Goal: Check status: Check status

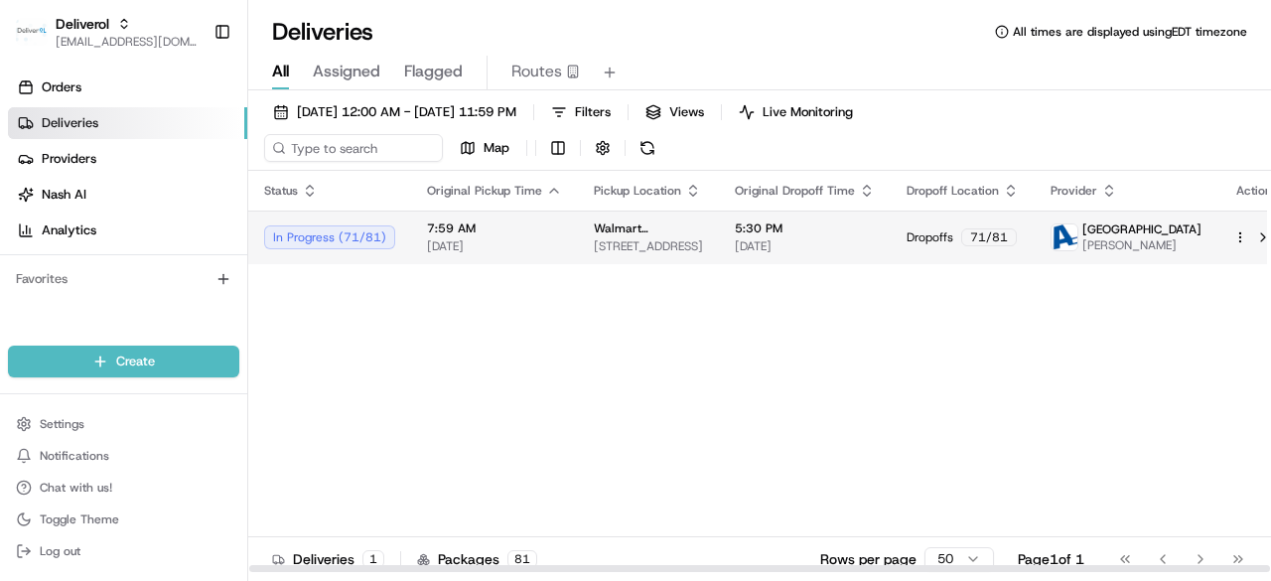
click at [363, 245] on div "In Progress ( 71 / 81 )" at bounding box center [329, 237] width 131 height 24
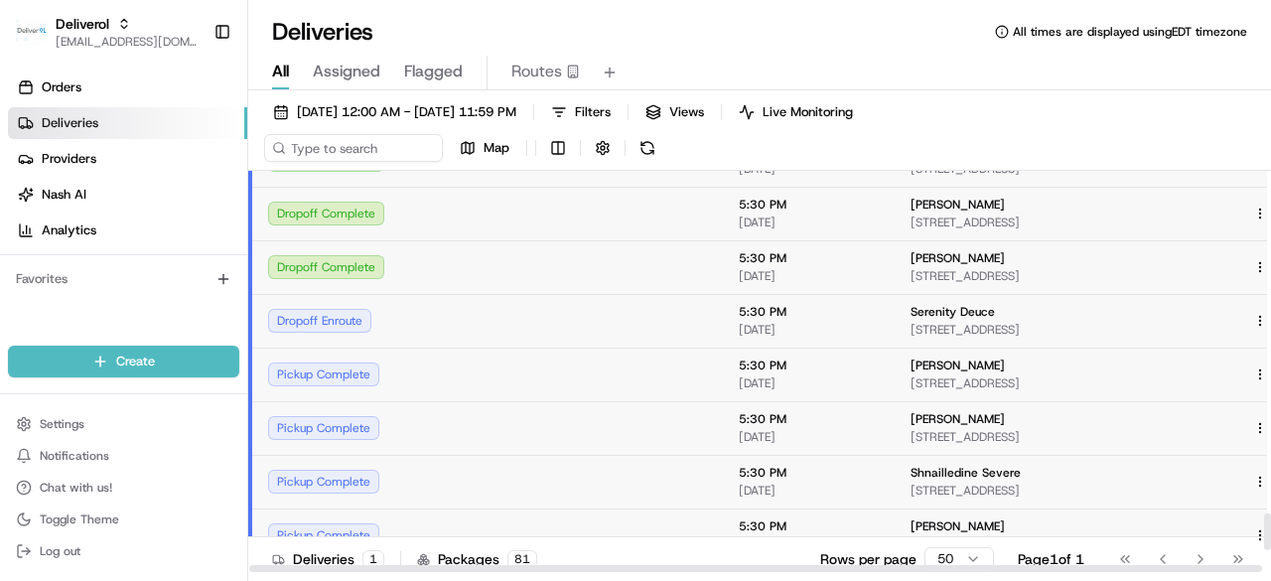
scroll to position [3774, 0]
click at [168, 124] on link "Deliveries" at bounding box center [127, 123] width 239 height 32
click at [604, 146] on button "button" at bounding box center [603, 148] width 28 height 28
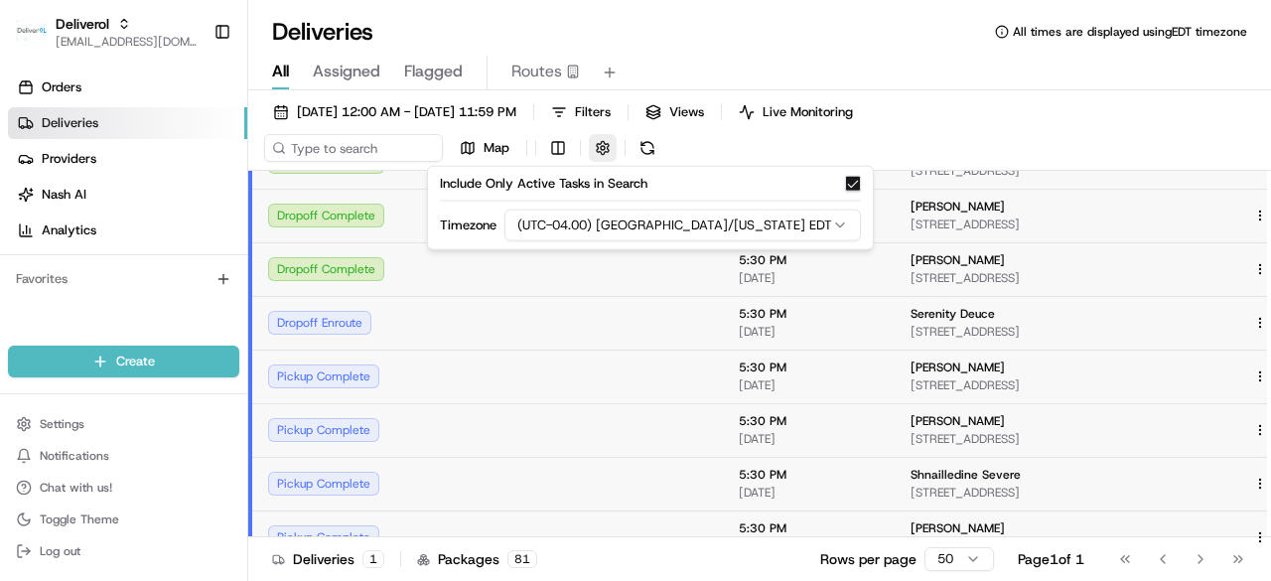
type button "on"
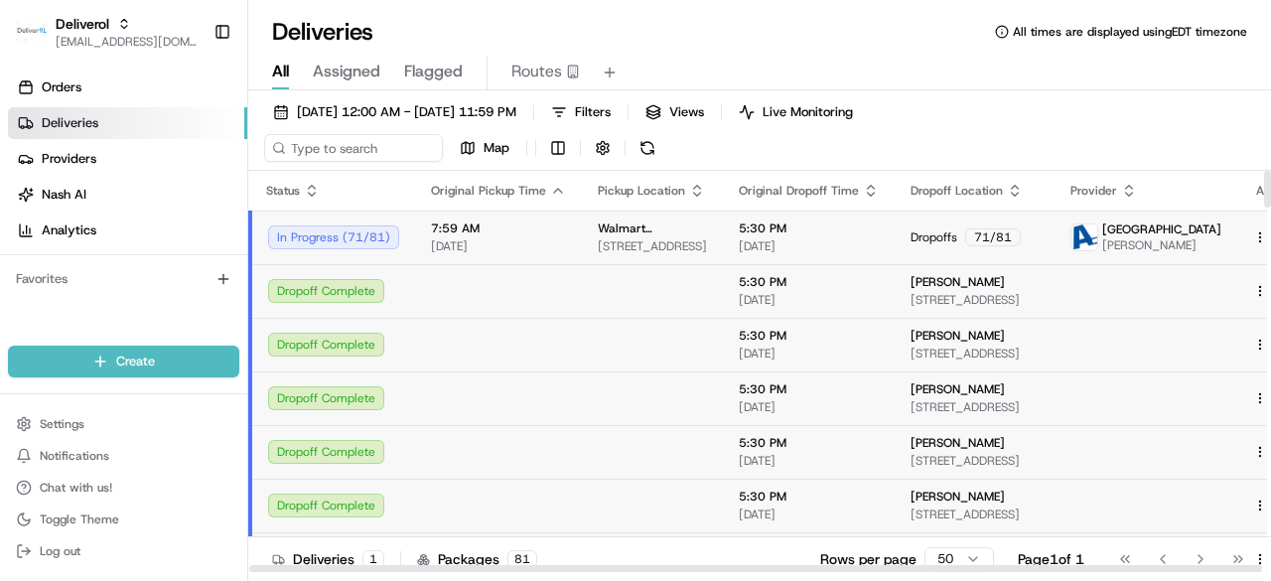
drag, startPoint x: 1138, startPoint y: 233, endPoint x: 1167, endPoint y: 233, distance: 29.8
click at [1167, 233] on span "[GEOGRAPHIC_DATA]" at bounding box center [1161, 229] width 119 height 16
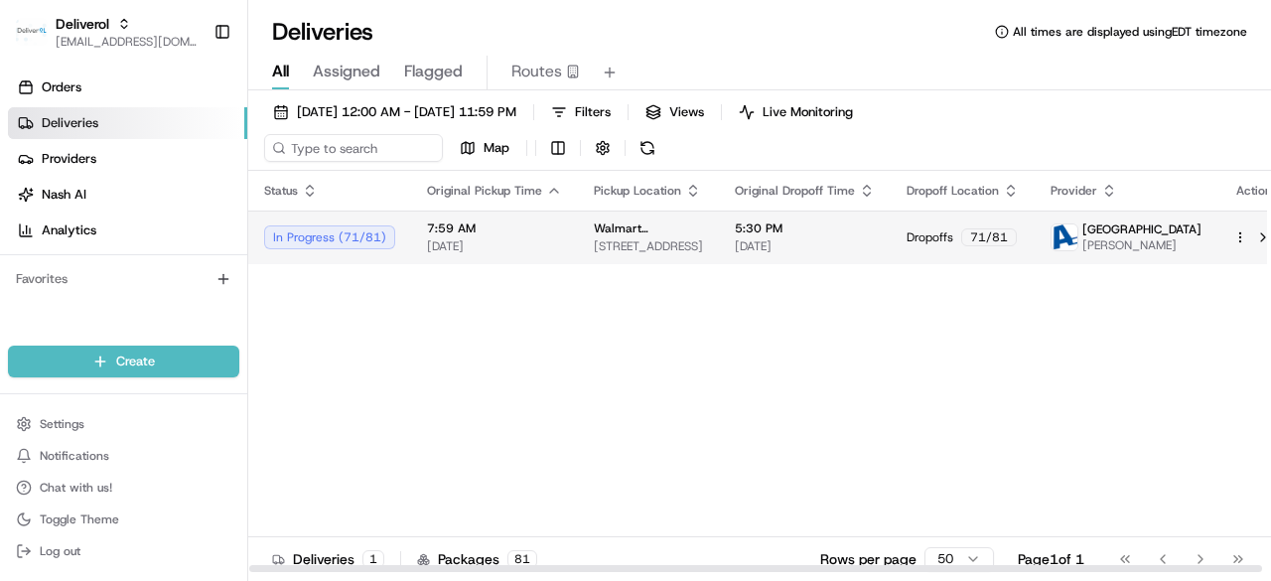
click at [1201, 224] on span "[GEOGRAPHIC_DATA]" at bounding box center [1141, 229] width 119 height 16
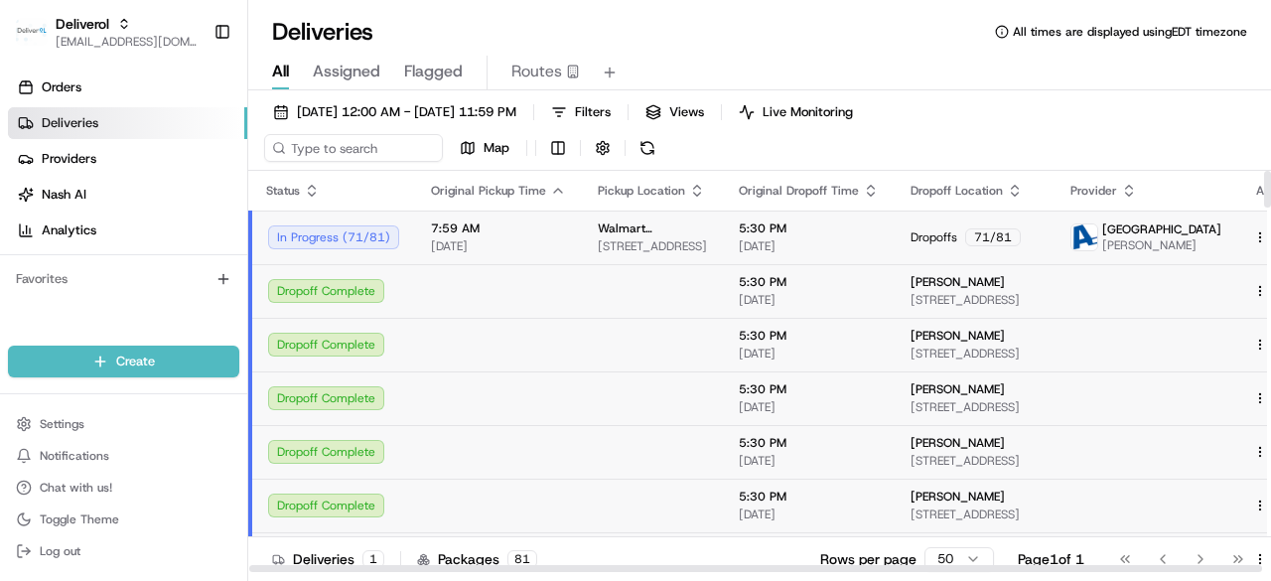
click at [1215, 224] on span "[GEOGRAPHIC_DATA]" at bounding box center [1161, 229] width 119 height 16
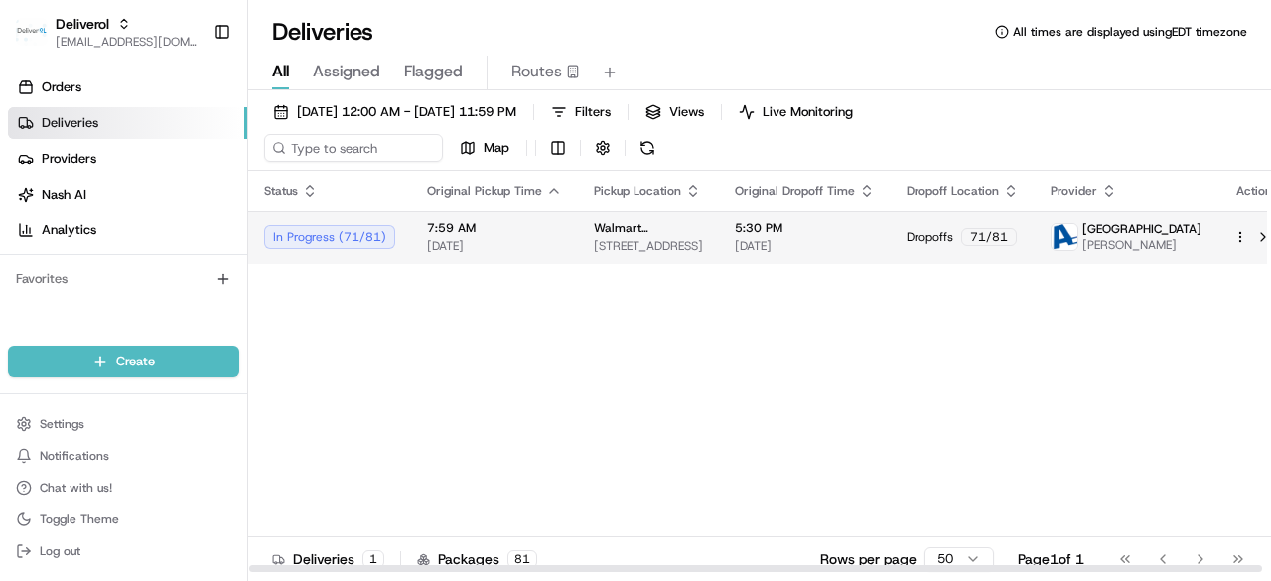
click at [1201, 224] on span "[GEOGRAPHIC_DATA]" at bounding box center [1141, 229] width 119 height 16
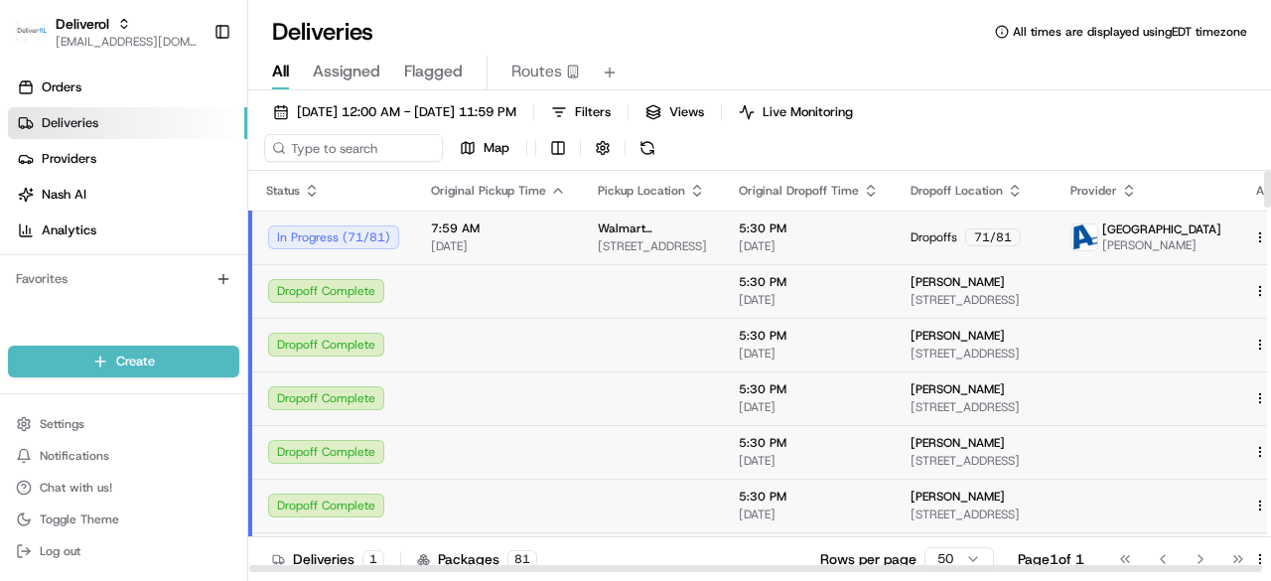
click at [1215, 224] on span "[GEOGRAPHIC_DATA]" at bounding box center [1161, 229] width 119 height 16
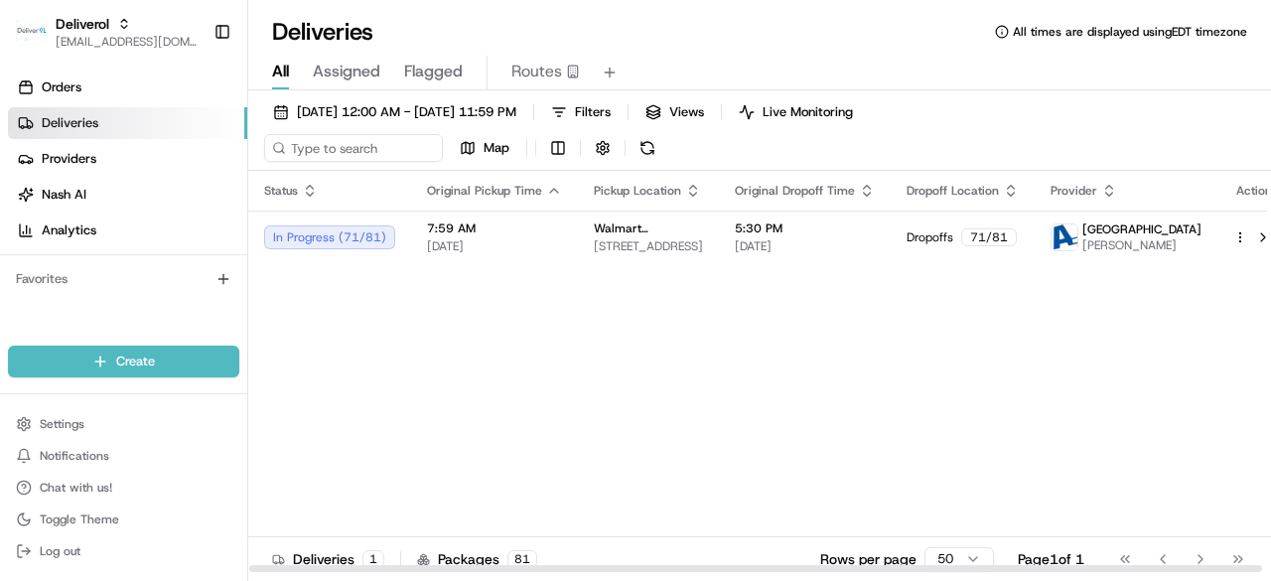
click at [1270, 244] on div "Status Original Pickup Time Pickup Location Original Dropoff Time Dropoff Locat…" at bounding box center [759, 372] width 1023 height 402
click at [1200, 556] on div "Go to first page Go to previous page Go to next page Go to last page" at bounding box center [1181, 559] width 147 height 28
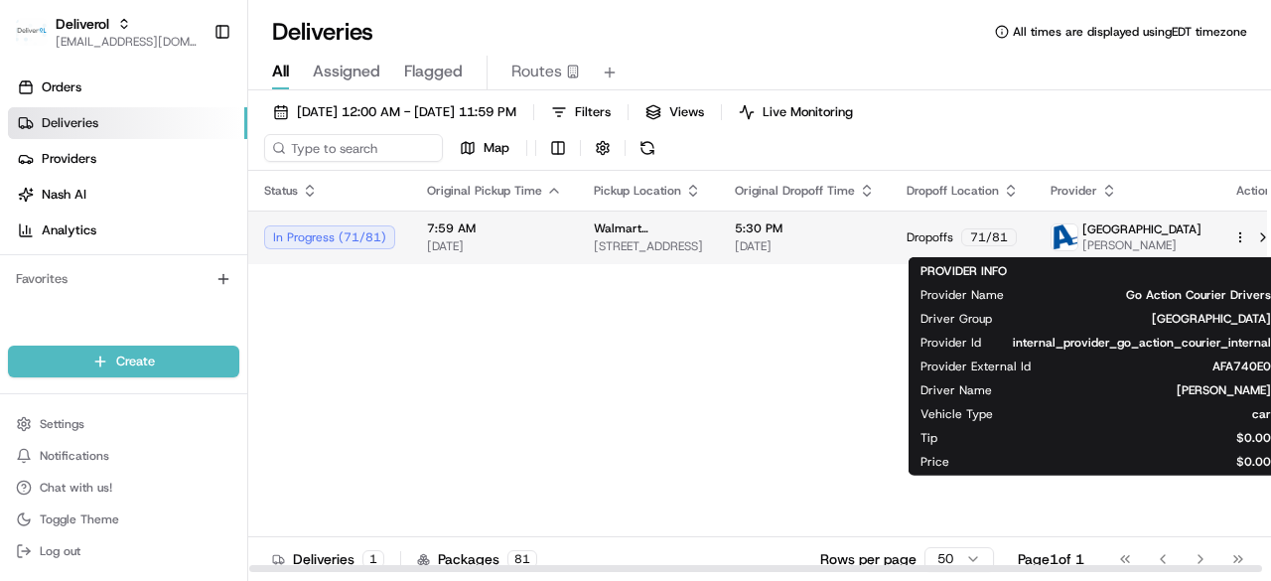
click at [1159, 237] on span "[PERSON_NAME]" at bounding box center [1141, 245] width 119 height 16
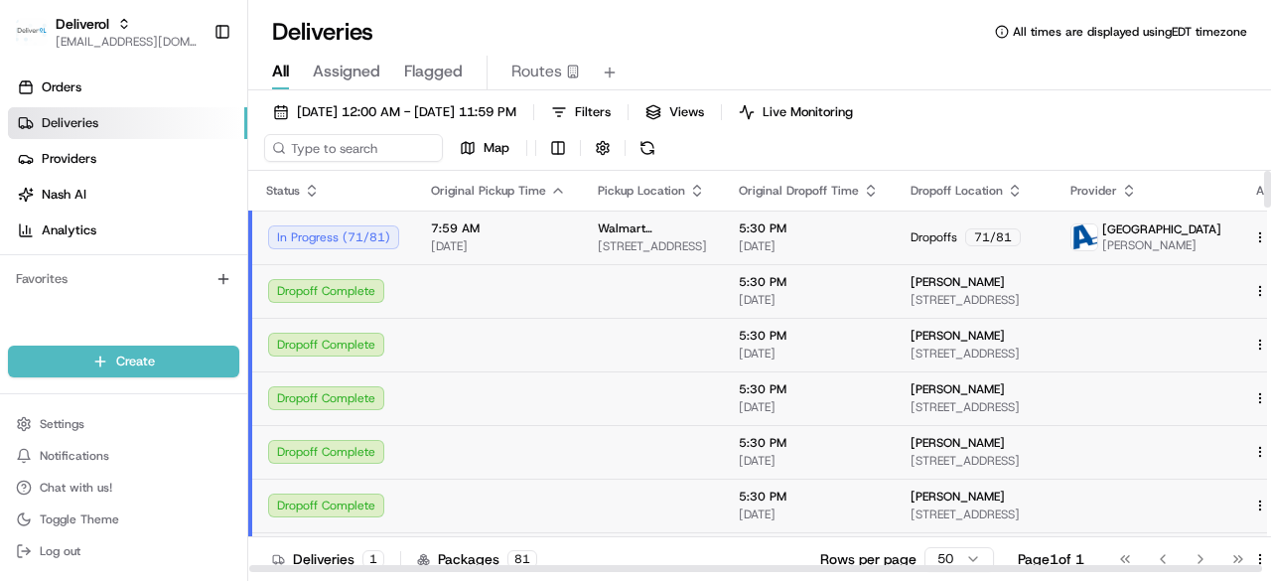
click at [1159, 237] on span "[PERSON_NAME]" at bounding box center [1161, 245] width 119 height 16
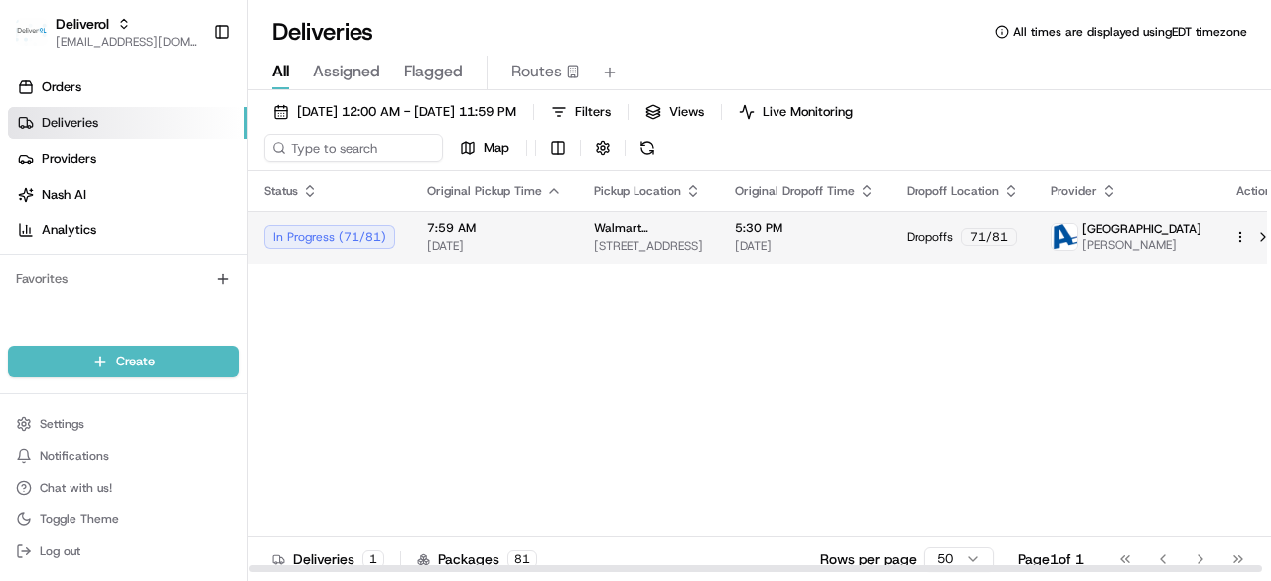
click at [1217, 233] on td "Walmart Miami Gardens 3311 Carlos Miguel" at bounding box center [1125, 237] width 183 height 54
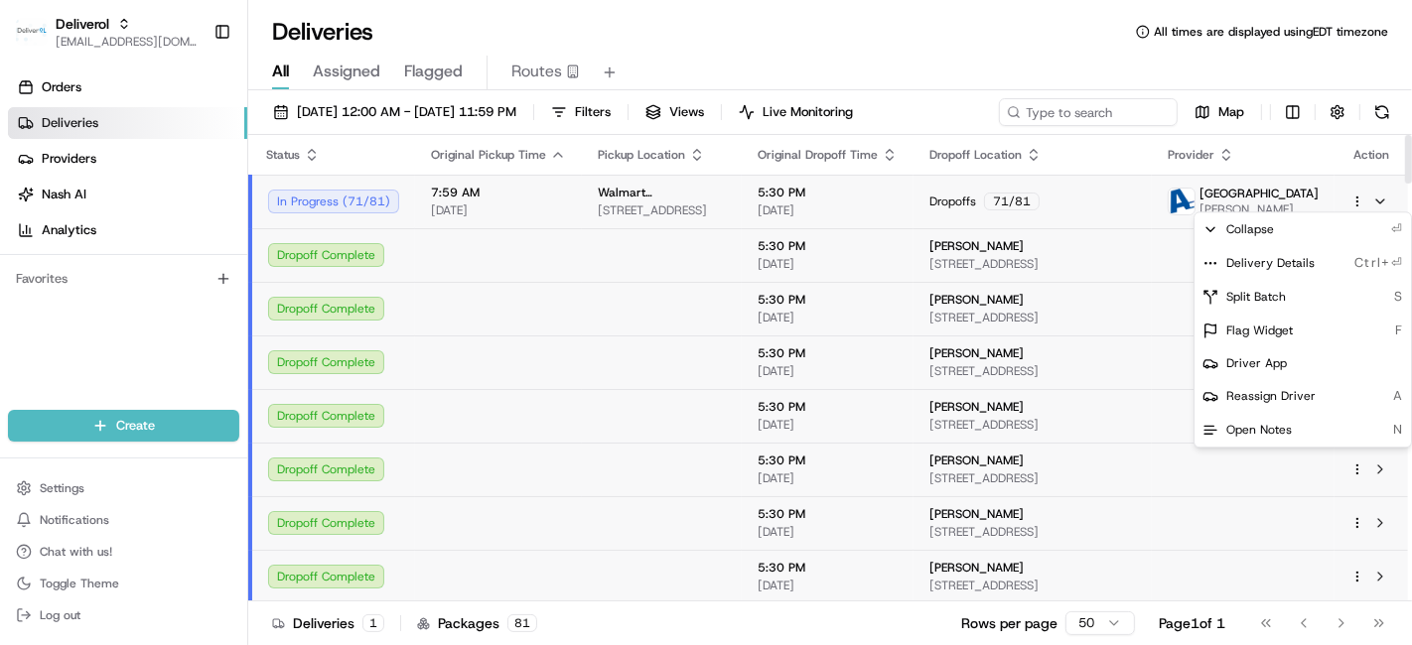
click at [1270, 205] on html "Deliverol faraz@deliverol.com Toggle Sidebar Orders Deliveries Providers Nash A…" at bounding box center [706, 322] width 1412 height 645
click at [1270, 254] on div "Delivery Details Ctrl+⏎" at bounding box center [1302, 263] width 216 height 34
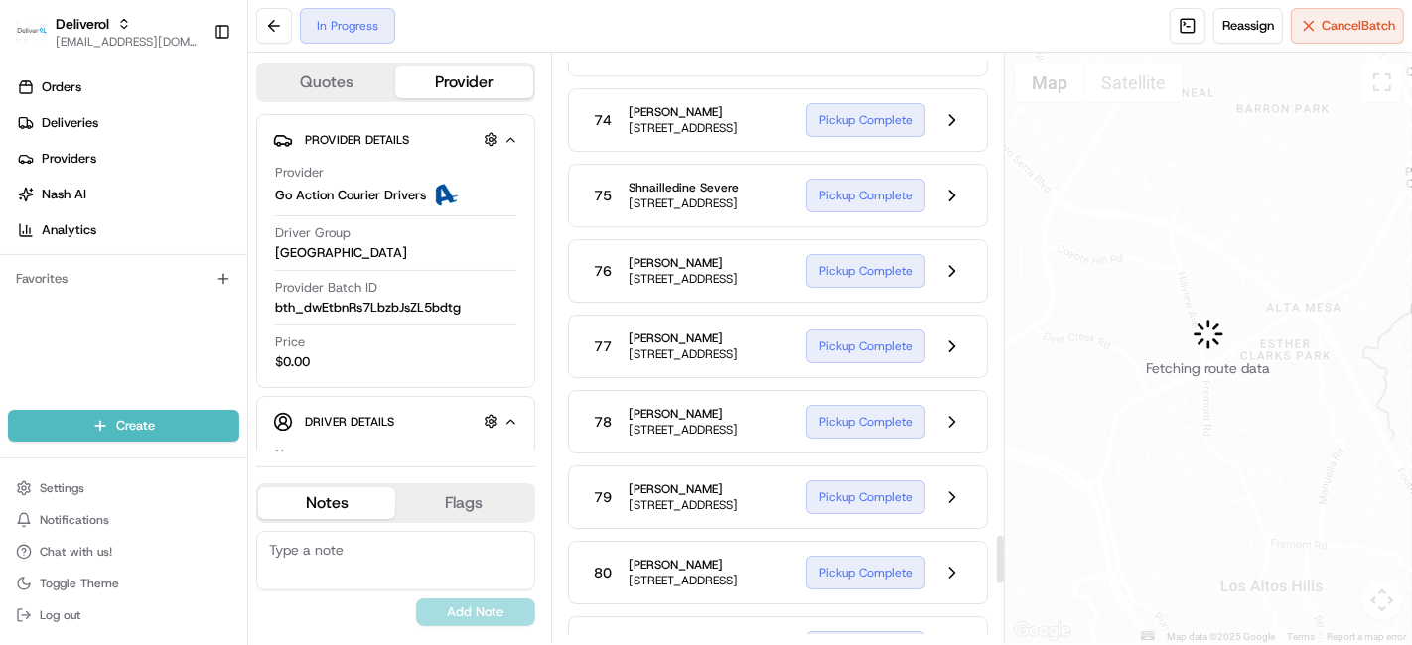
scroll to position [5819, 0]
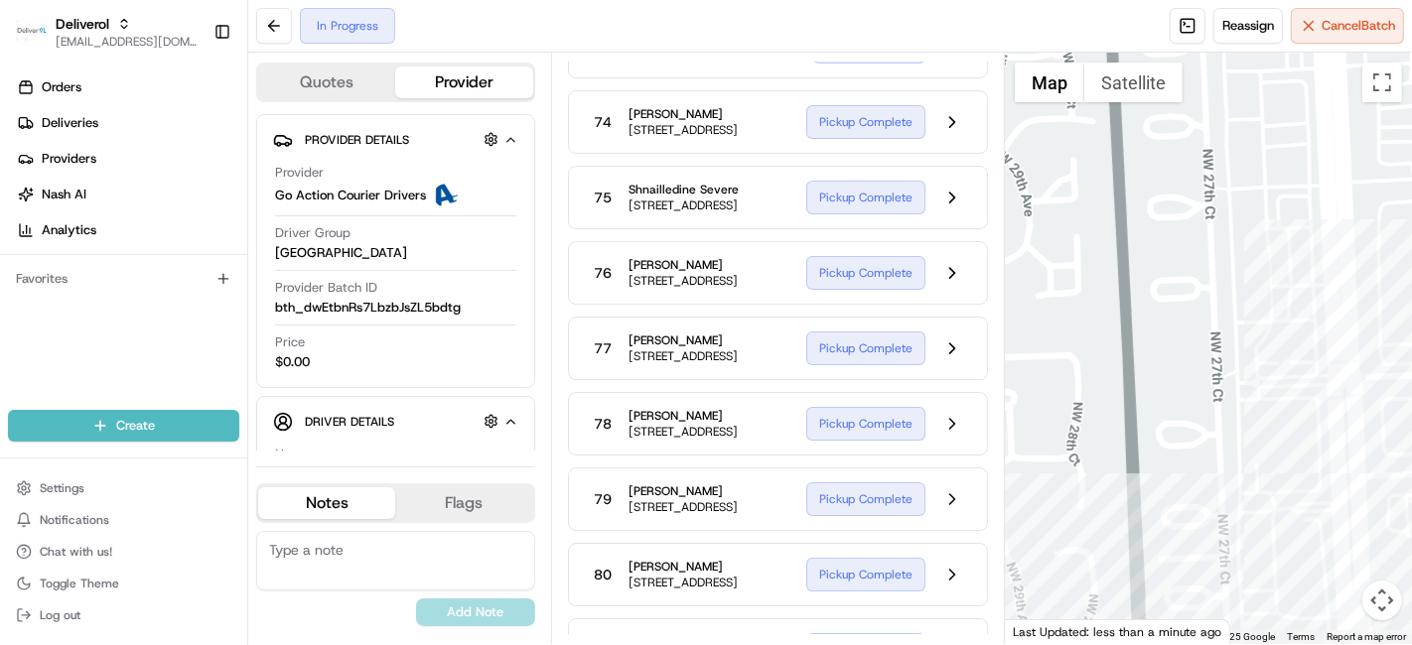
click at [1305, 358] on div at bounding box center [1208, 349] width 407 height 592
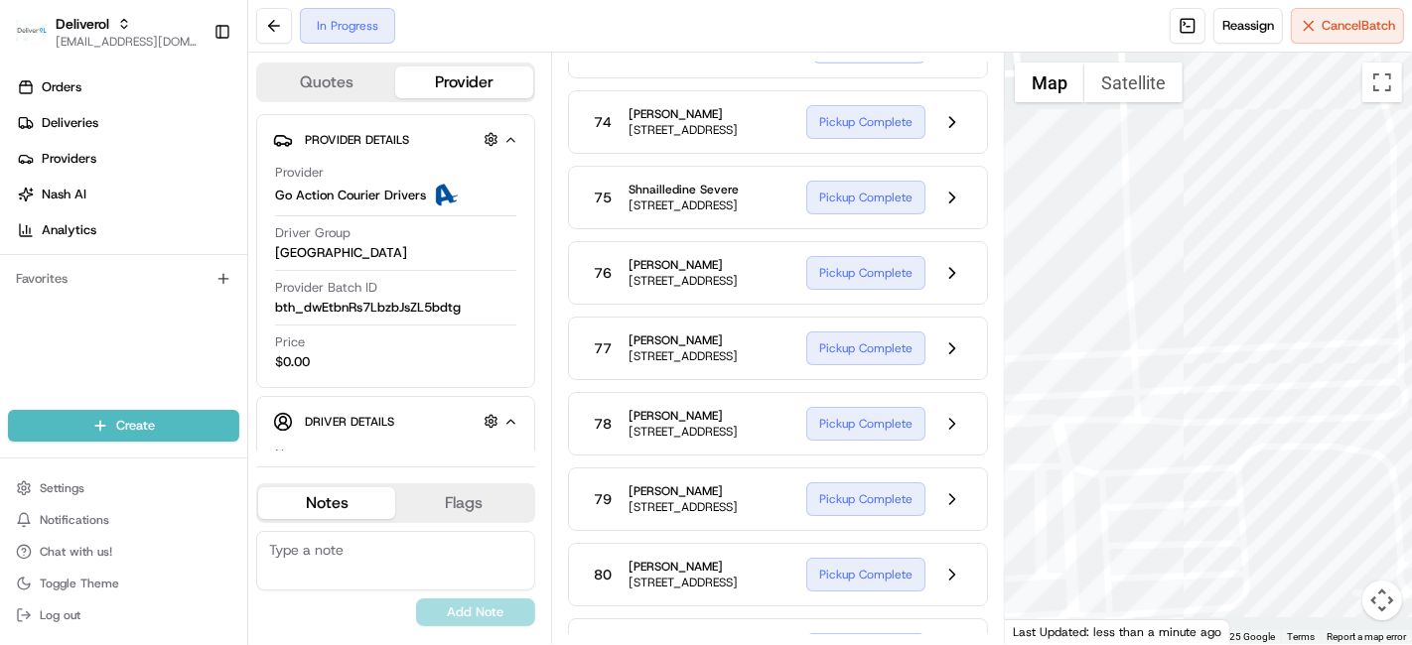
drag, startPoint x: 1305, startPoint y: 358, endPoint x: 793, endPoint y: 388, distance: 513.1
click at [793, 388] on div "Quotes Provider Provider Details Hidden ( 2 ) Provider Go Action Courier Driver…" at bounding box center [829, 349] width 1163 height 592
drag, startPoint x: 1205, startPoint y: 277, endPoint x: 1219, endPoint y: 500, distance: 223.8
click at [1219, 500] on div at bounding box center [1208, 349] width 407 height 592
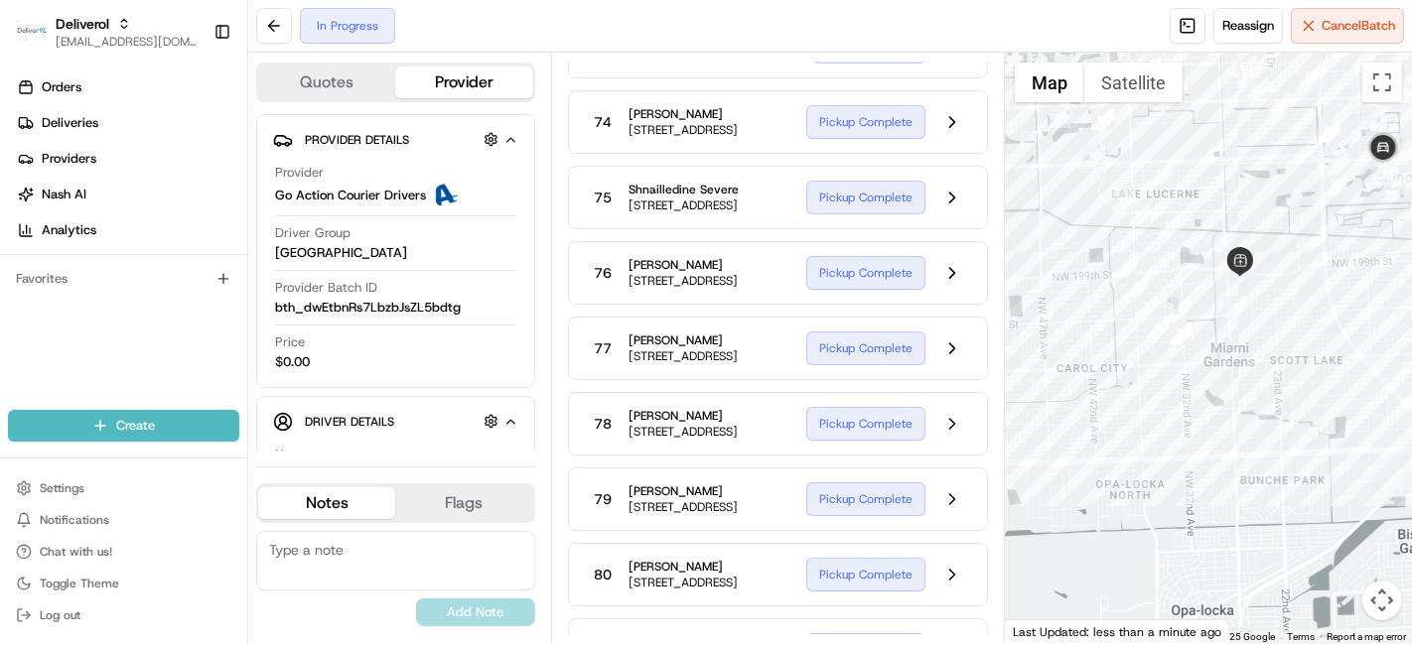
click at [1304, 228] on div at bounding box center [1208, 349] width 407 height 592
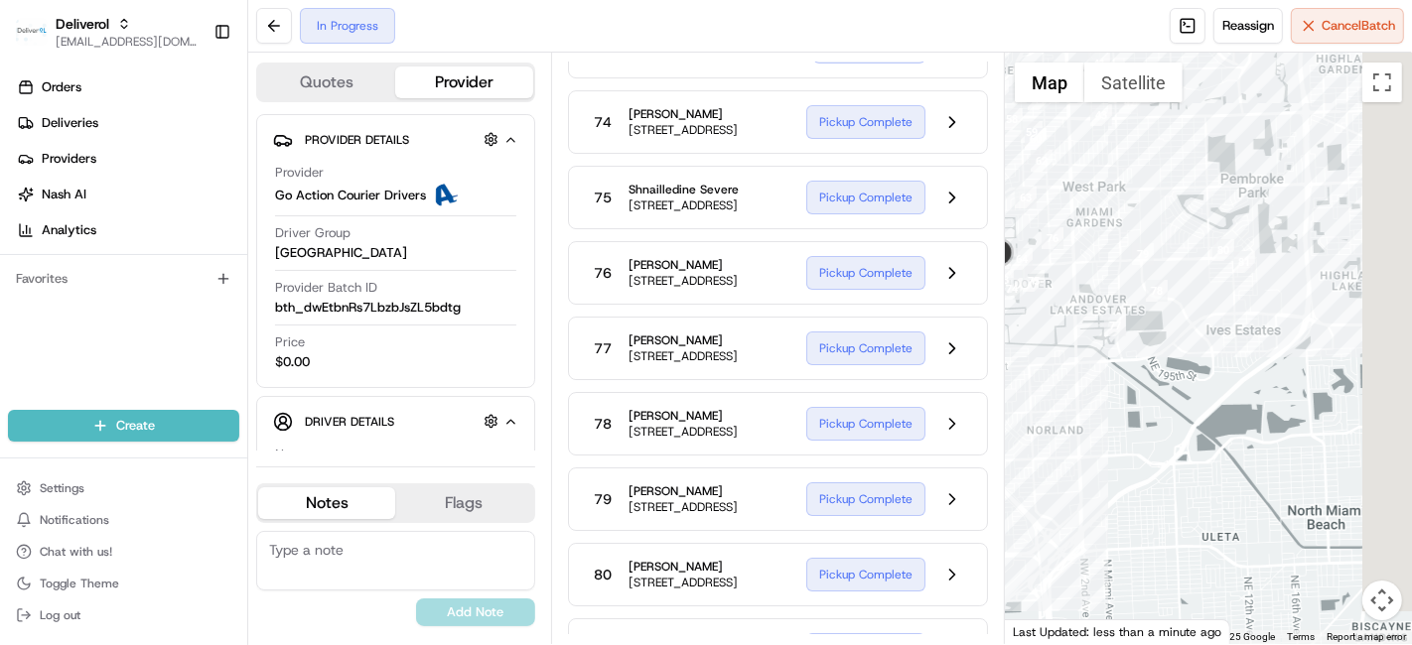
drag, startPoint x: 1304, startPoint y: 228, endPoint x: 1054, endPoint y: 316, distance: 265.0
click at [910, 339] on div "Quotes Provider Provider Details Hidden ( 2 ) Provider Go Action Courier Driver…" at bounding box center [829, 349] width 1163 height 592
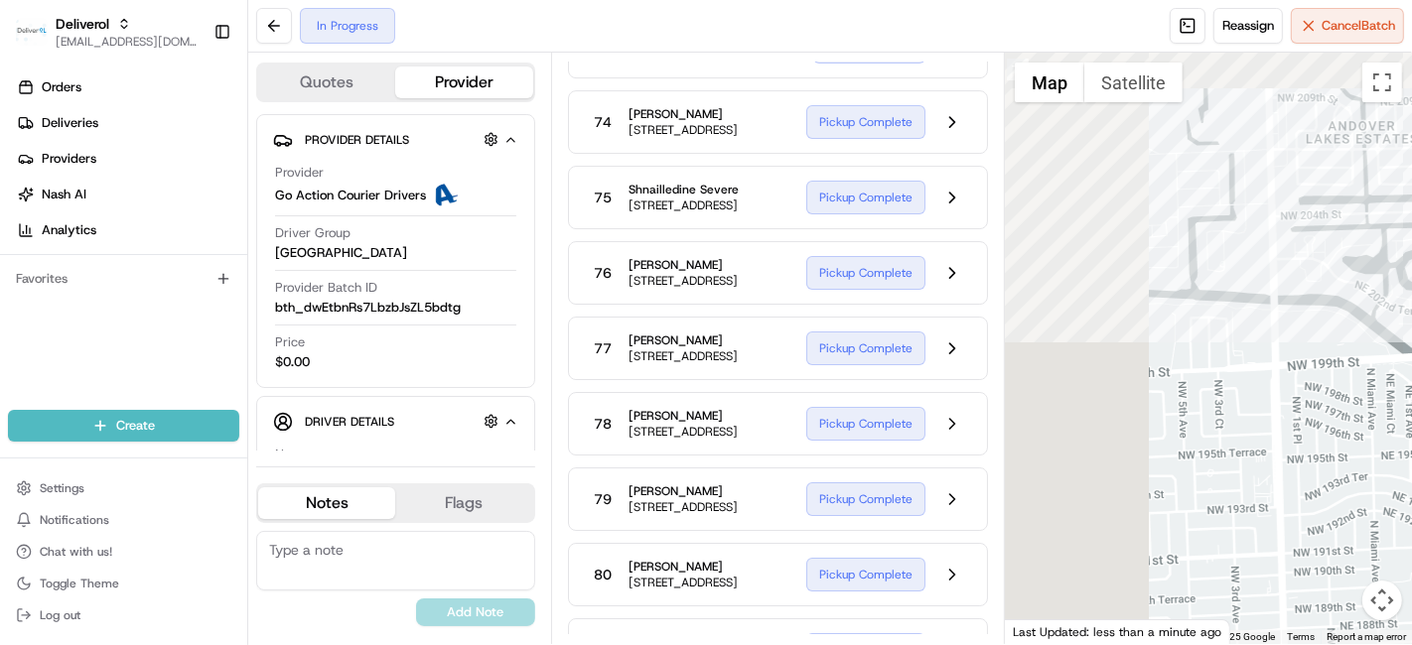
drag, startPoint x: 1154, startPoint y: 358, endPoint x: 1411, endPoint y: 417, distance: 263.7
click at [1411, 417] on div at bounding box center [1208, 349] width 407 height 592
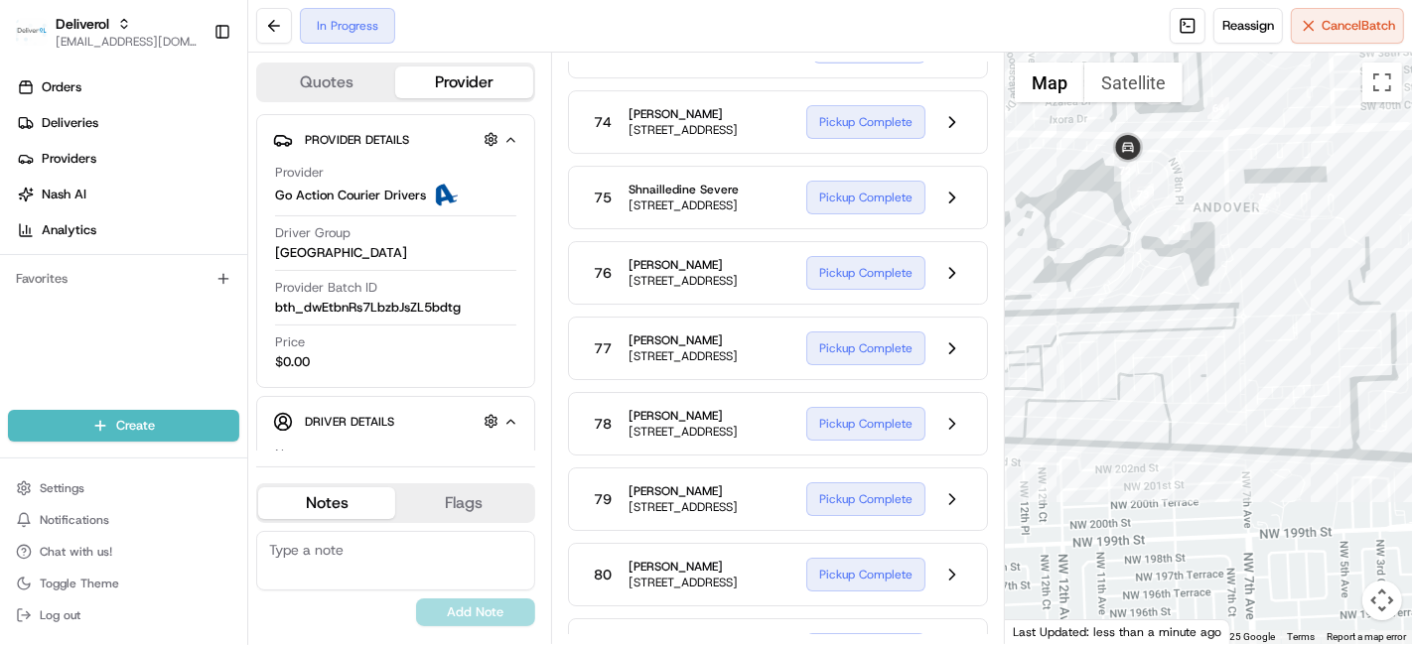
drag, startPoint x: 1251, startPoint y: 242, endPoint x: 1411, endPoint y: 392, distance: 219.1
click at [1411, 392] on div at bounding box center [1208, 349] width 407 height 592
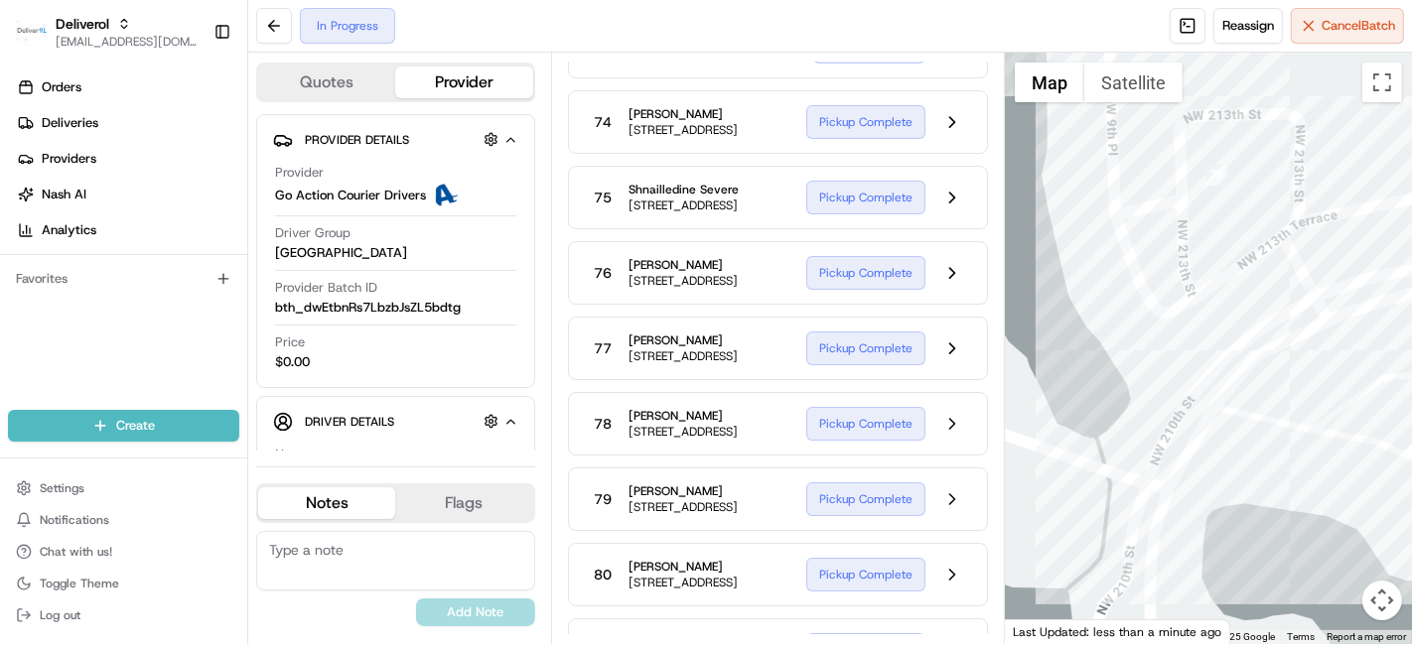
click at [1132, 197] on div at bounding box center [1208, 349] width 407 height 592
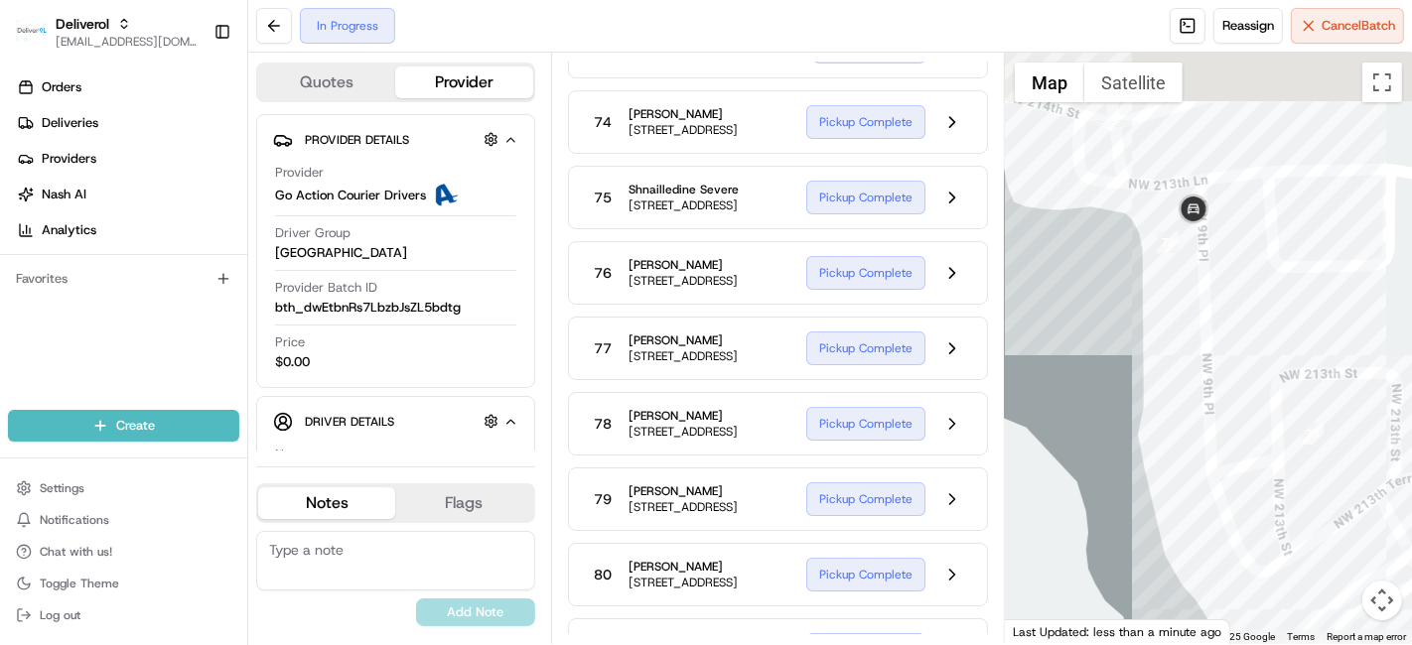
drag, startPoint x: 1132, startPoint y: 197, endPoint x: 1232, endPoint y: 526, distance: 344.5
click at [1232, 526] on div at bounding box center [1208, 349] width 407 height 592
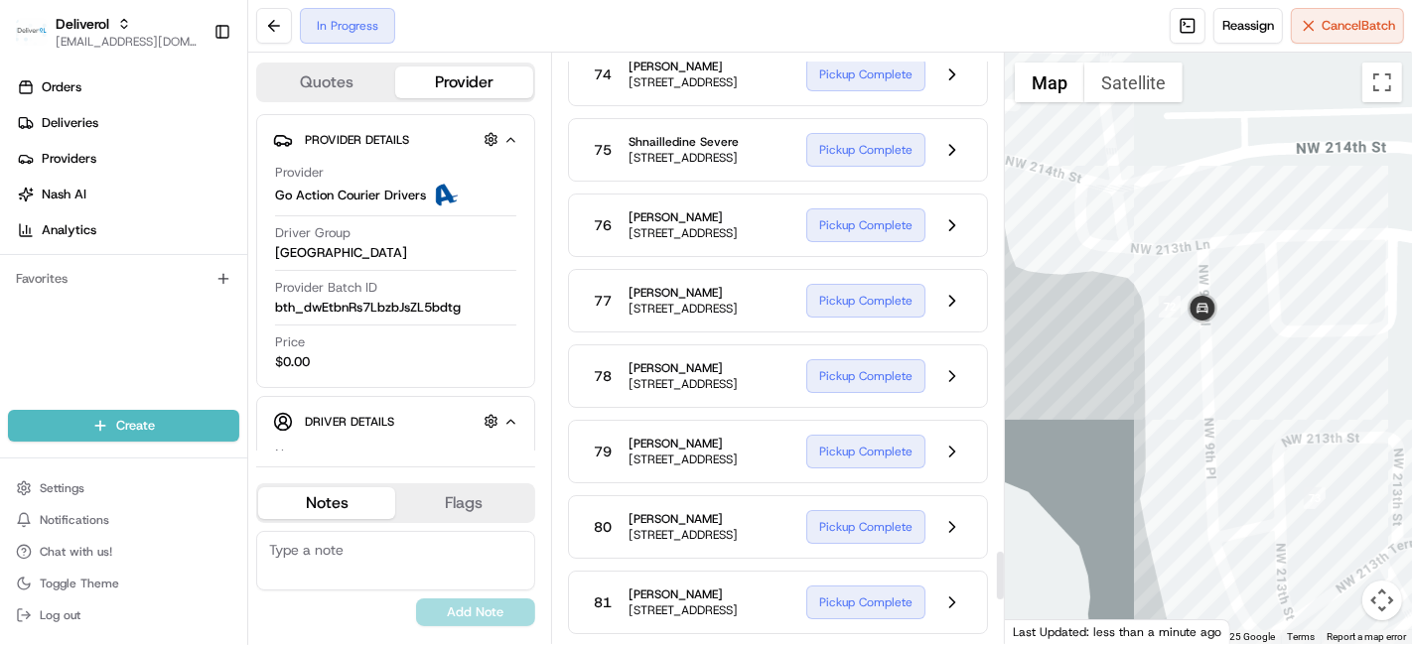
scroll to position [6016, 0]
